Goal: Navigation & Orientation: Find specific page/section

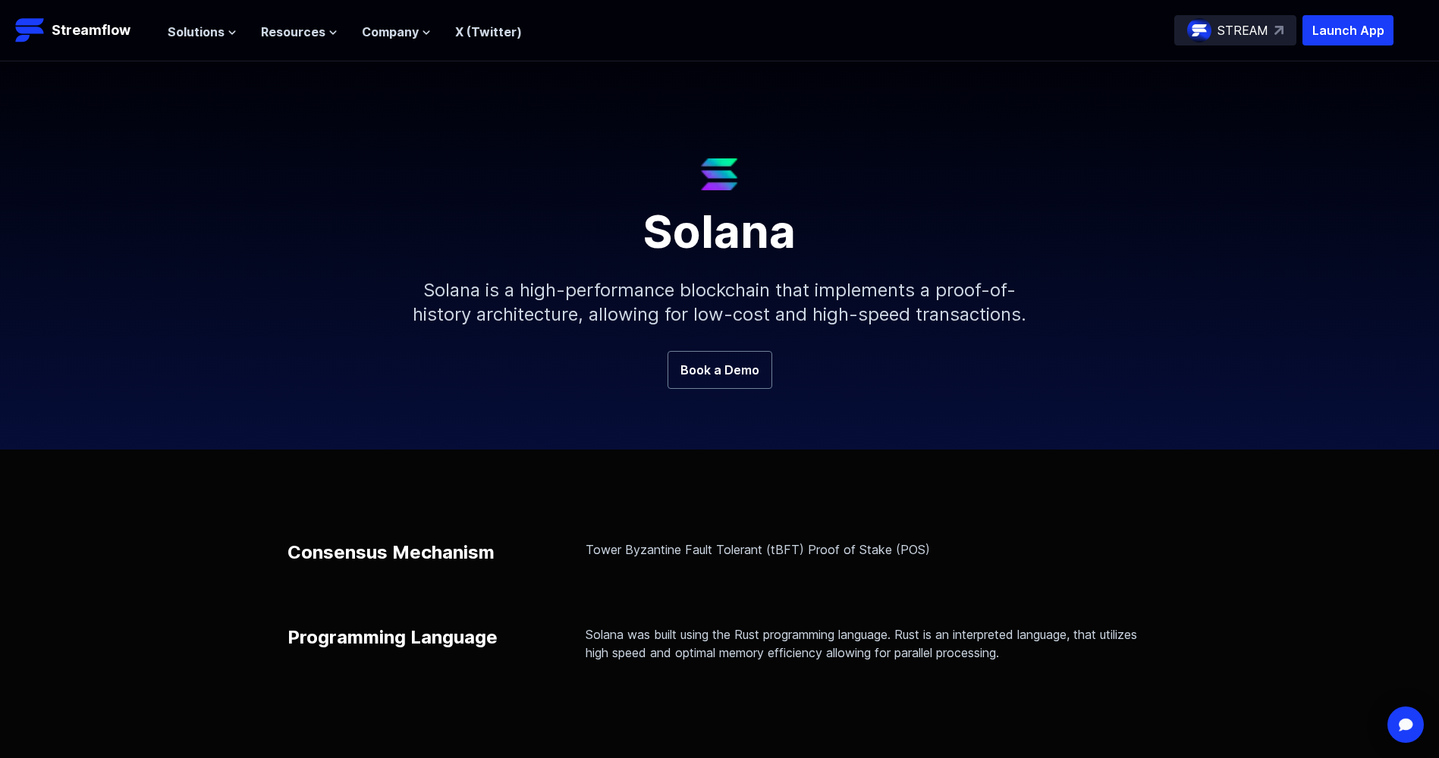
scroll to position [76, 0]
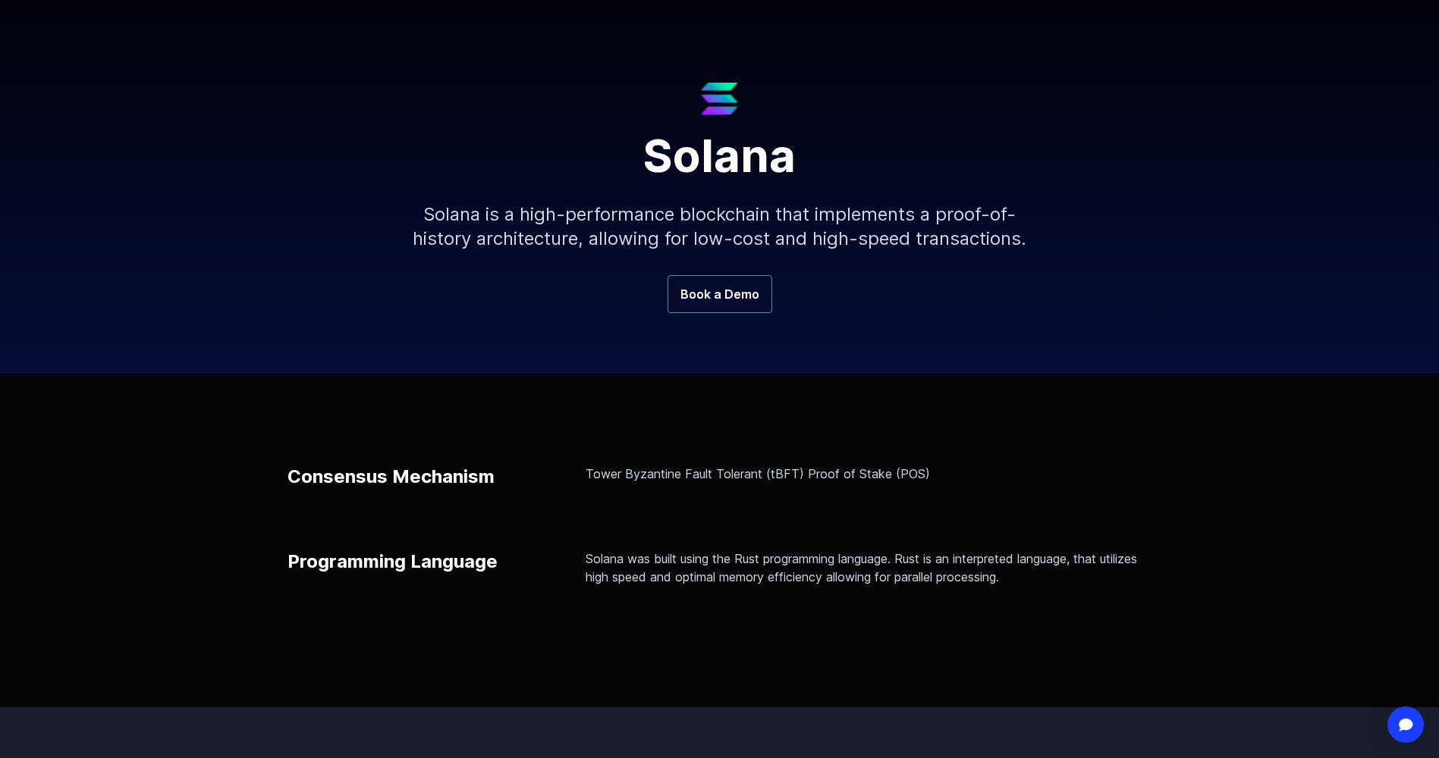
scroll to position [152, 0]
